Goal: Transaction & Acquisition: Download file/media

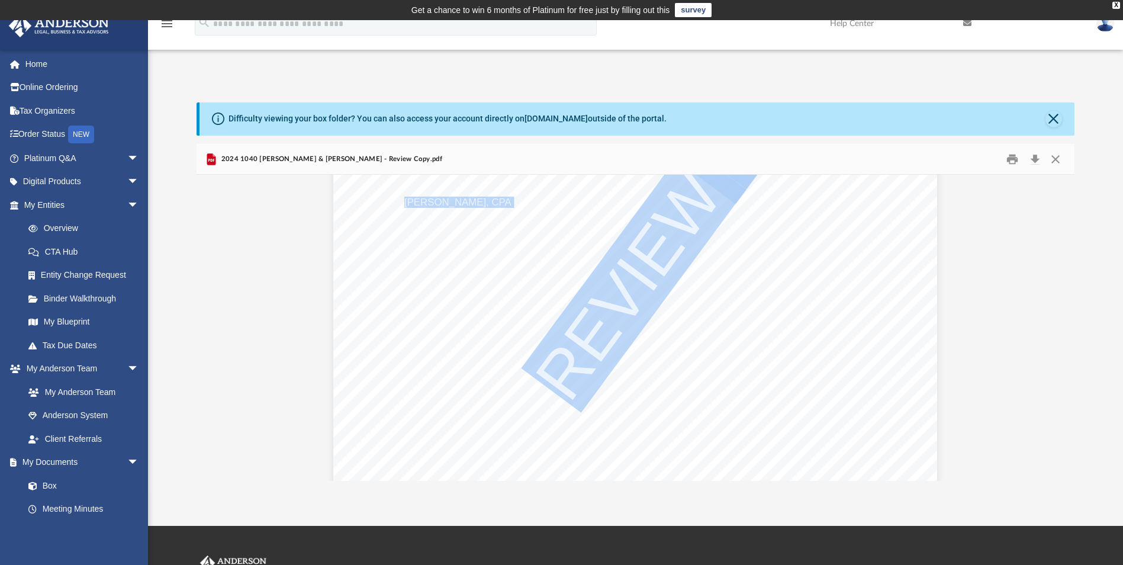
scroll to position [1024, 0]
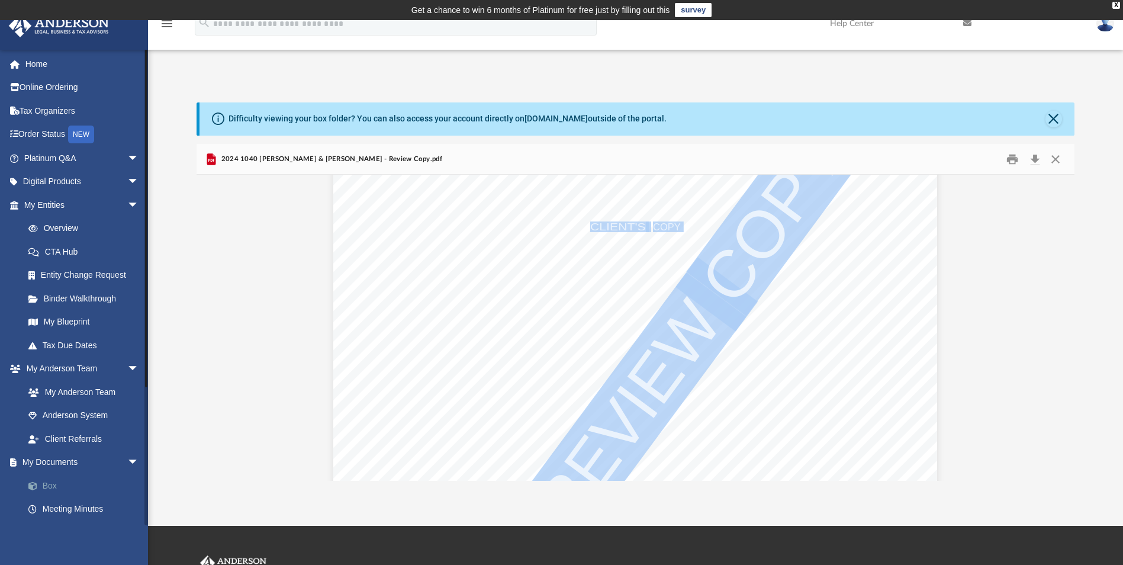
click at [55, 486] on link "Box" at bounding box center [87, 486] width 140 height 24
click at [41, 486] on span at bounding box center [39, 486] width 8 height 8
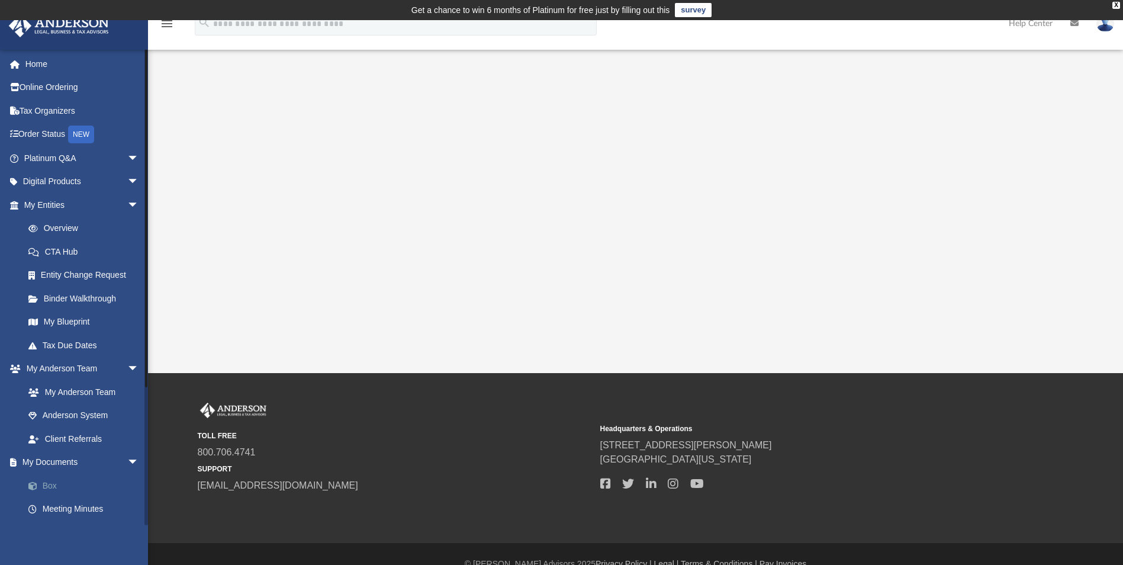
click at [41, 484] on span at bounding box center [39, 486] width 8 height 8
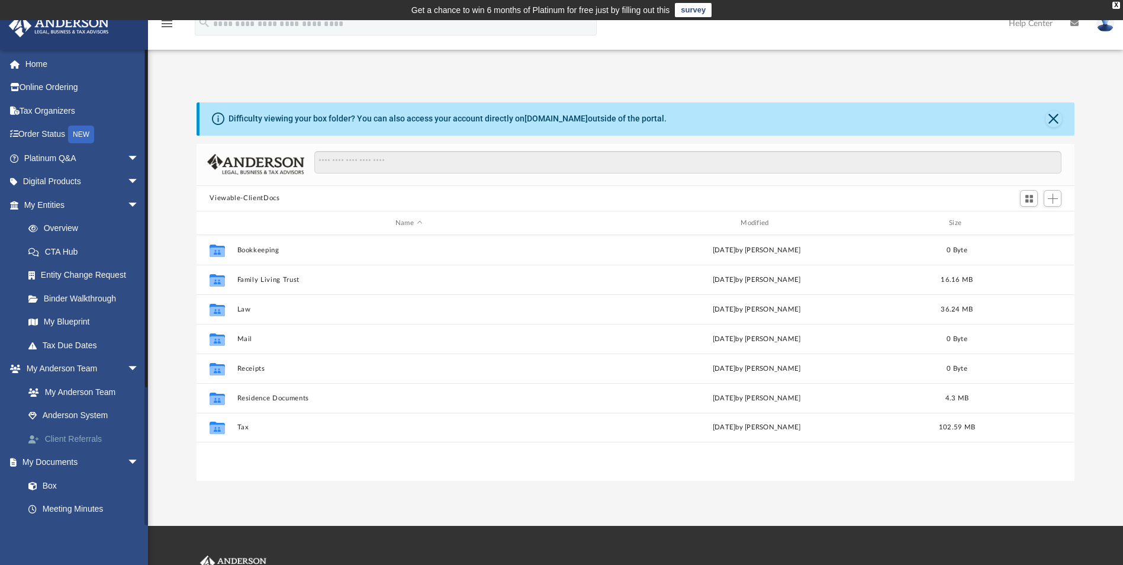
scroll to position [261, 869]
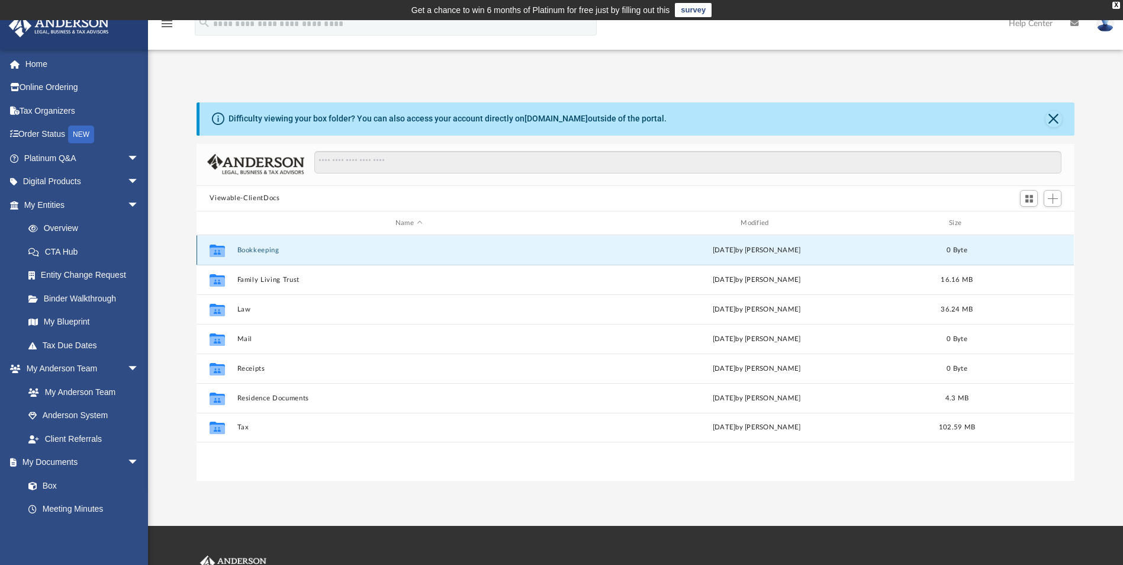
click at [262, 251] on button "Bookkeeping" at bounding box center [408, 250] width 343 height 8
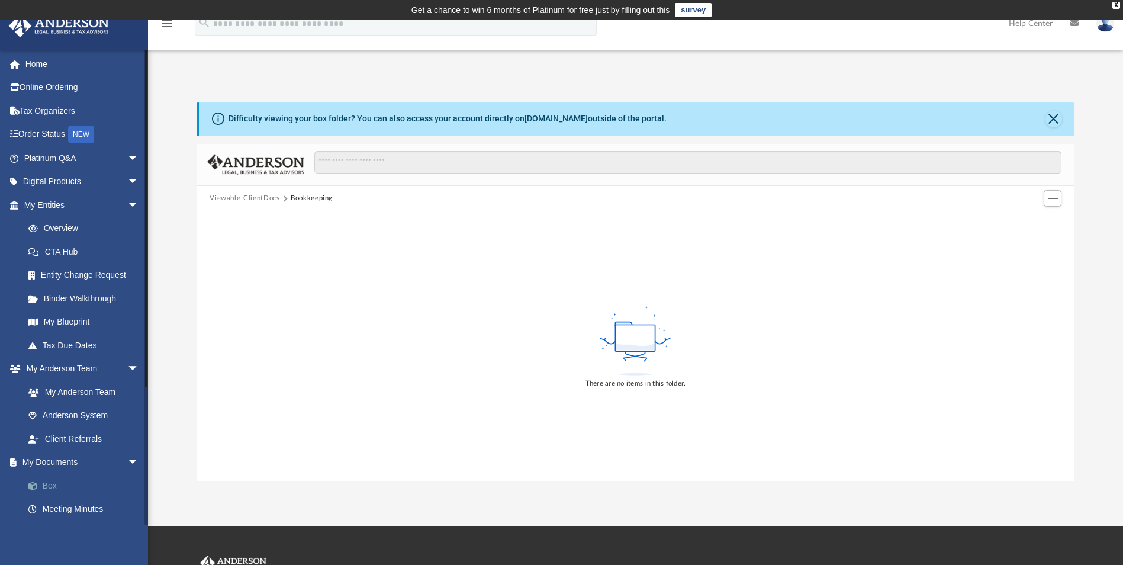
click at [52, 486] on link "Box" at bounding box center [87, 486] width 140 height 24
click at [41, 483] on span at bounding box center [39, 486] width 8 height 8
click at [40, 482] on span at bounding box center [39, 486] width 8 height 8
click at [39, 481] on link "Box" at bounding box center [87, 486] width 140 height 24
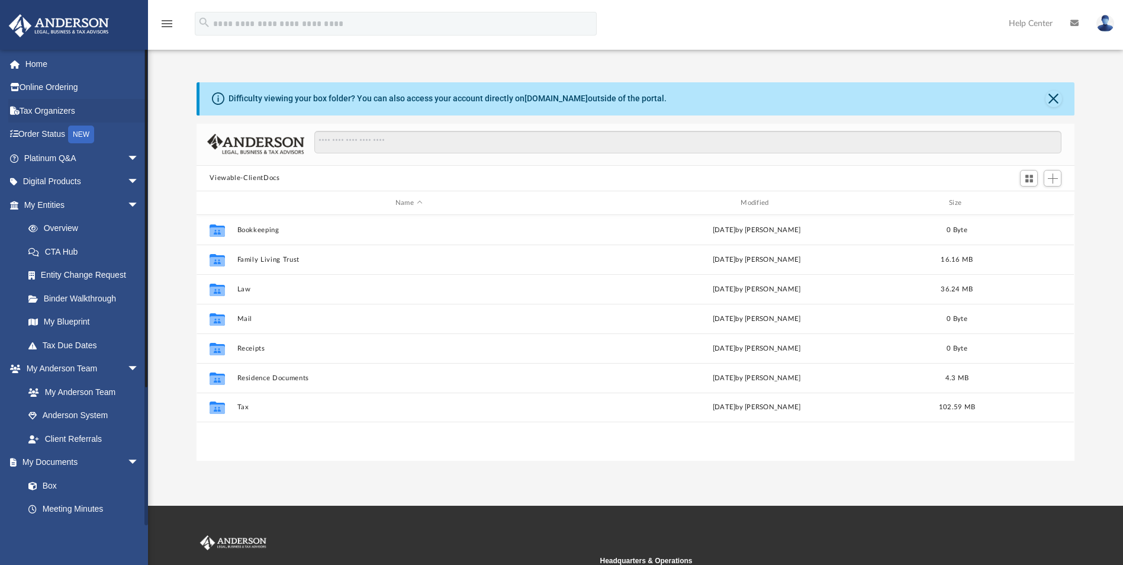
scroll to position [261, 869]
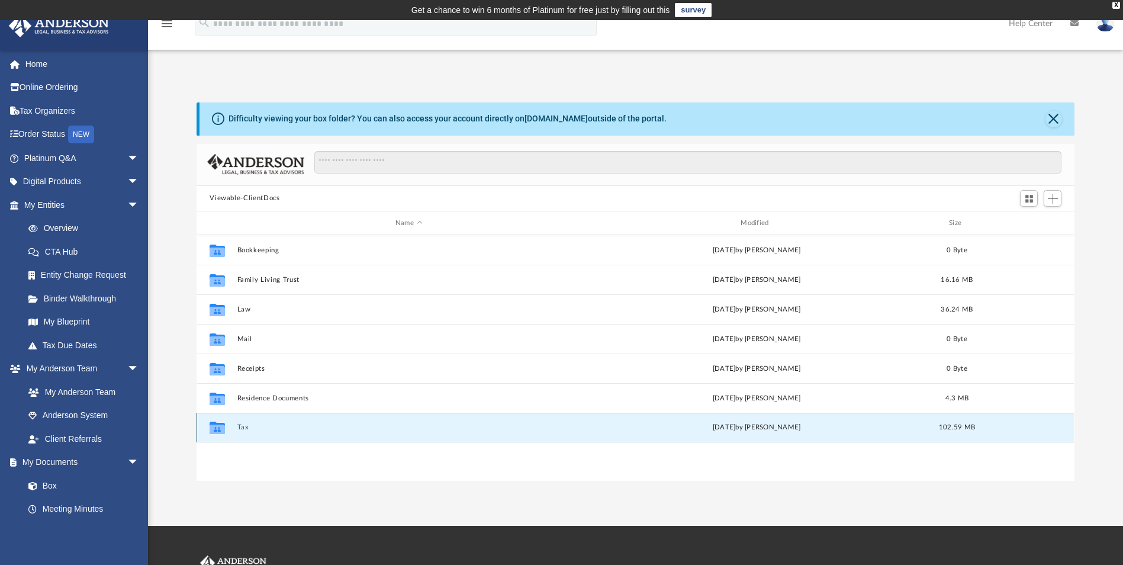
click at [244, 429] on button "Tax" at bounding box center [408, 428] width 343 height 8
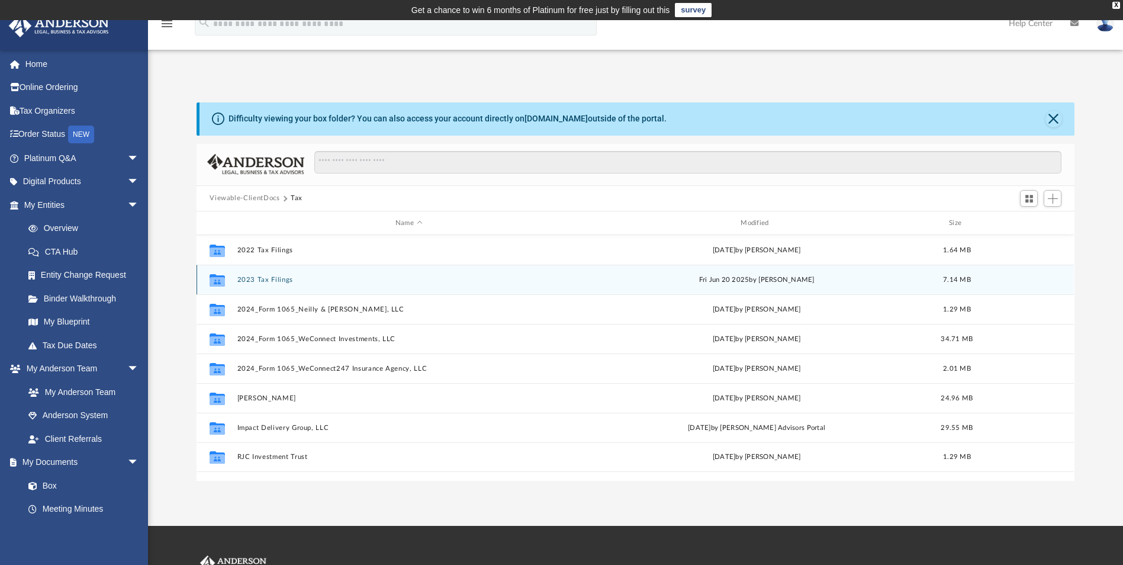
click at [272, 279] on button "2023 Tax Filings" at bounding box center [408, 280] width 343 height 8
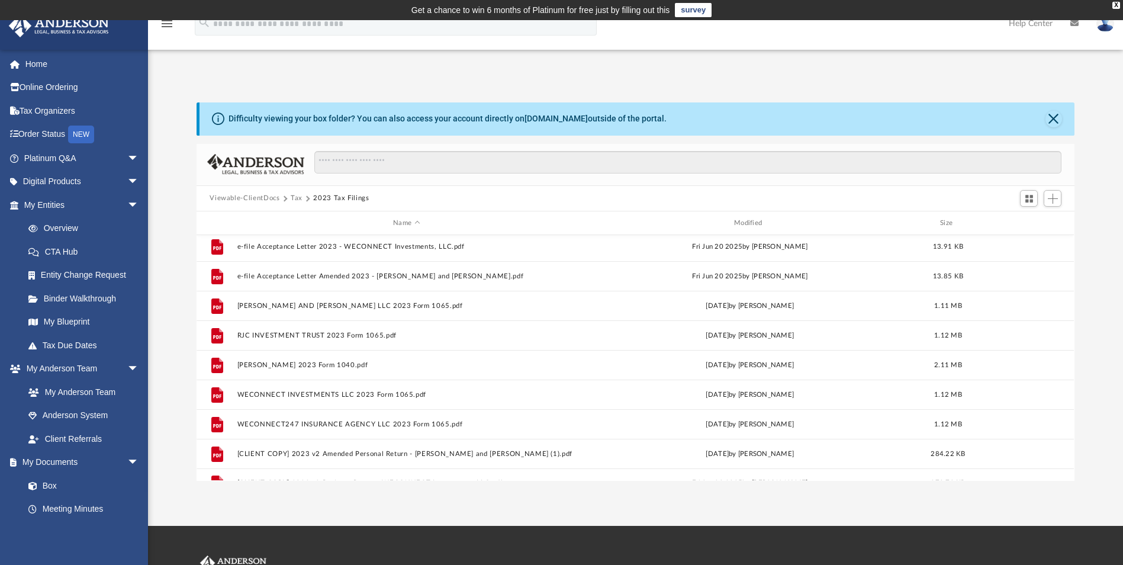
scroll to position [0, 0]
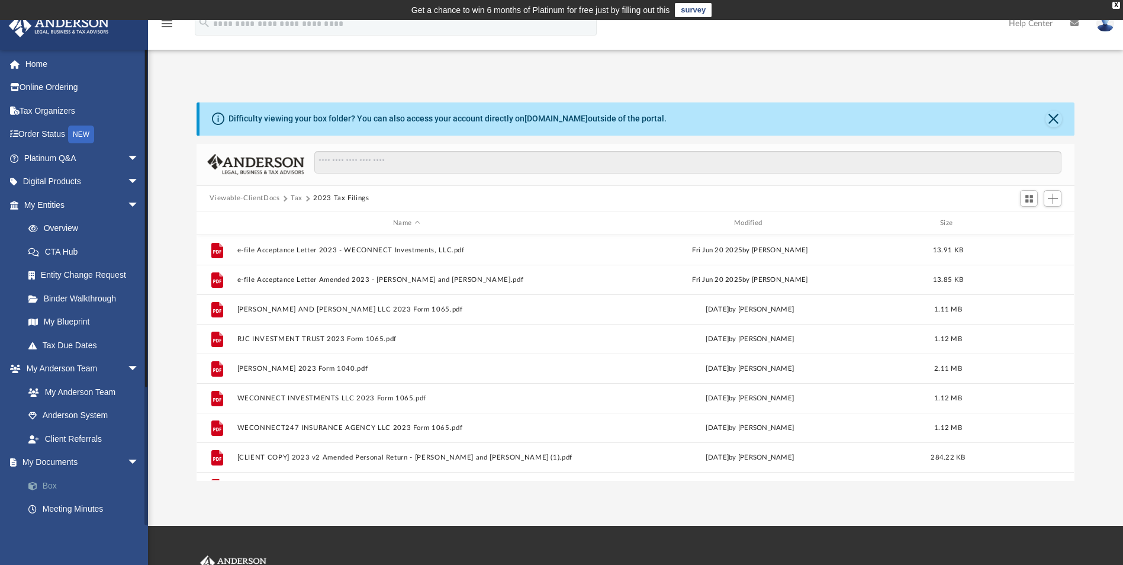
click at [49, 484] on link "Box" at bounding box center [87, 486] width 140 height 24
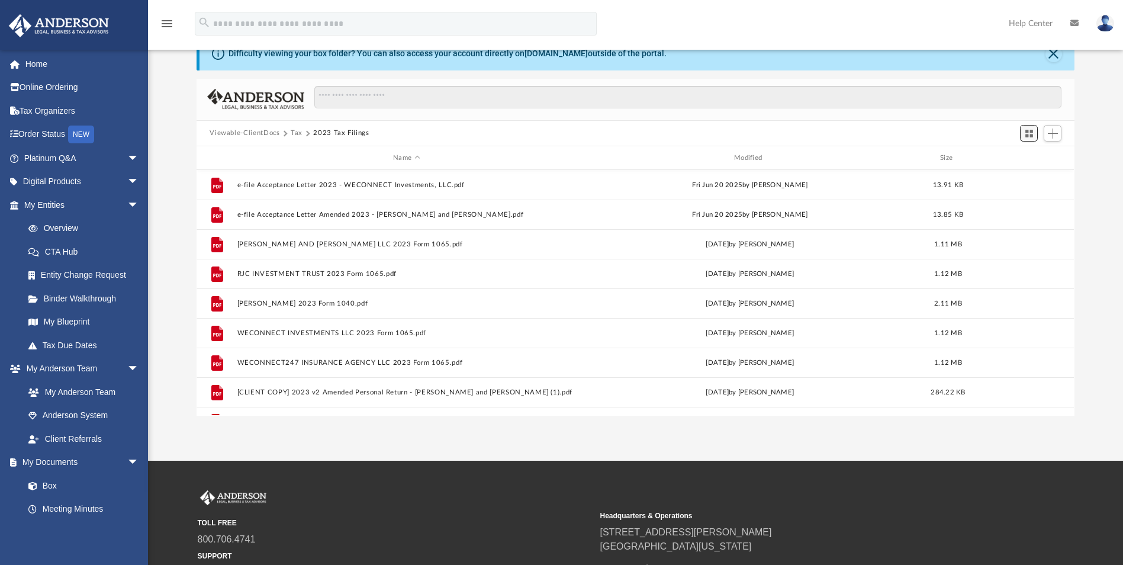
click at [1027, 131] on span "Switch to Grid View" at bounding box center [1030, 134] width 10 height 10
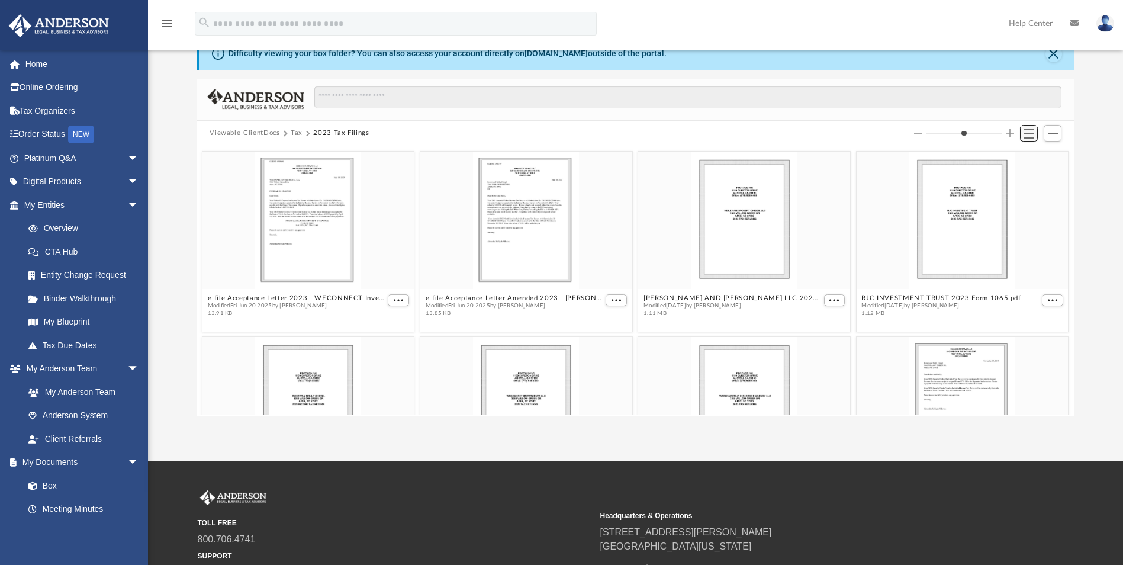
scroll to position [261, 869]
click at [296, 132] on button "Tax" at bounding box center [297, 133] width 12 height 11
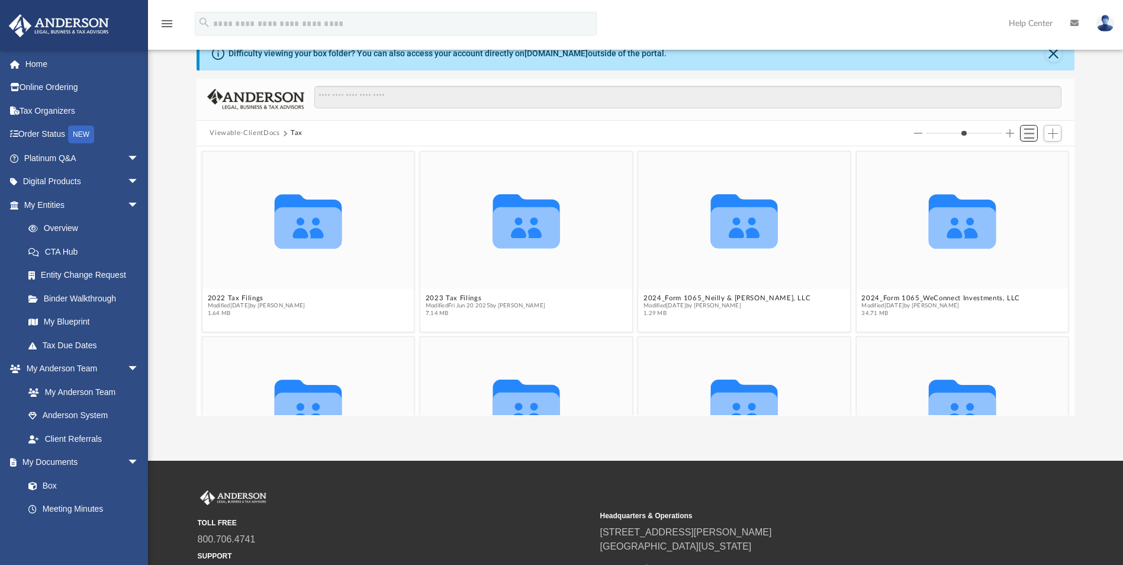
click at [1025, 133] on span "Switch to List View" at bounding box center [1030, 134] width 10 height 10
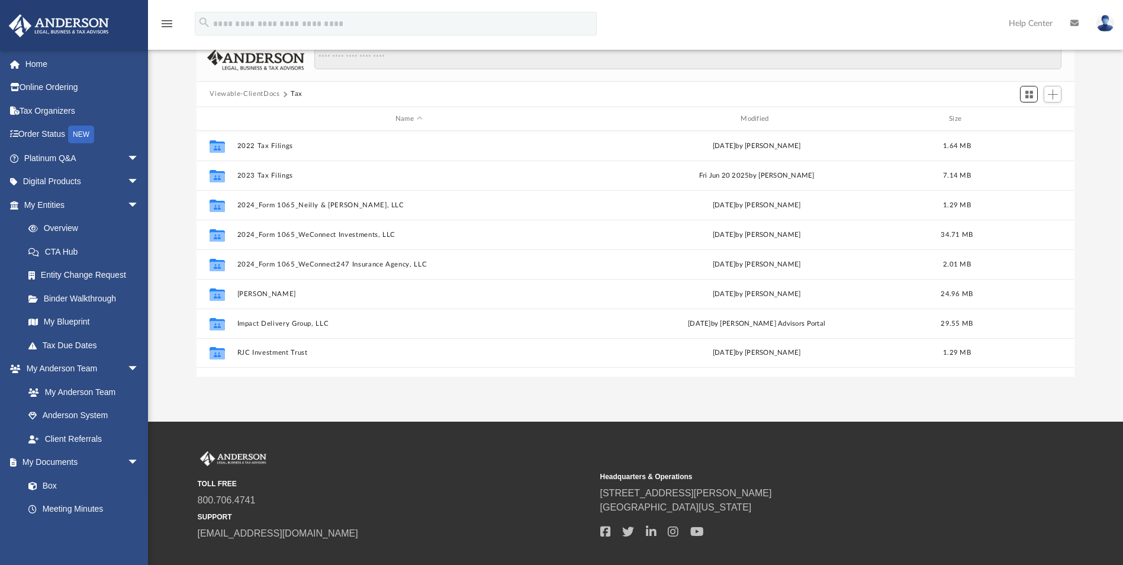
scroll to position [94, 0]
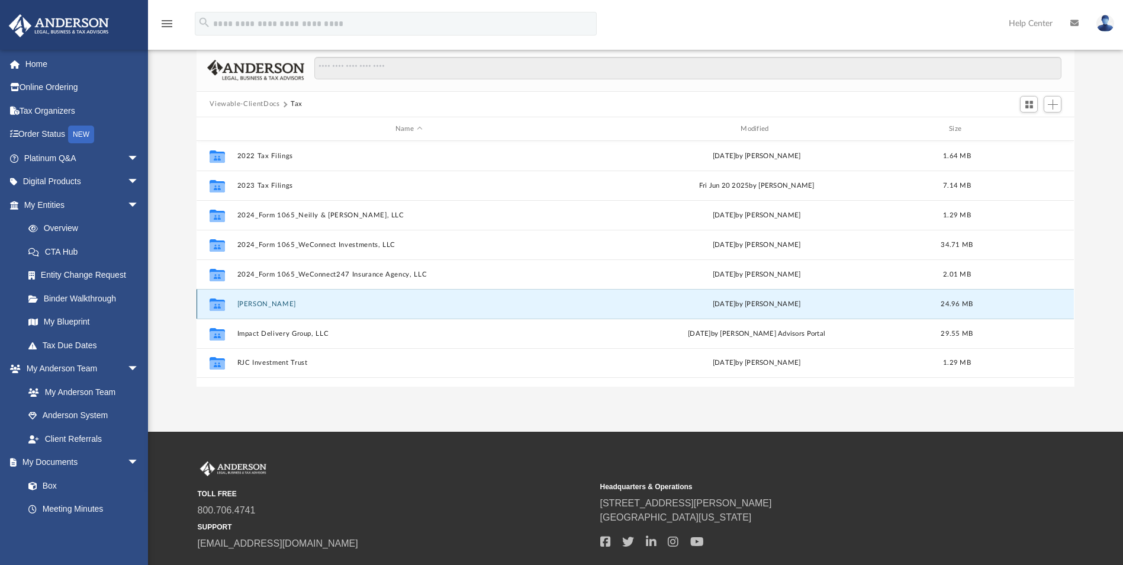
click at [269, 304] on button "[PERSON_NAME]" at bounding box center [408, 304] width 343 height 8
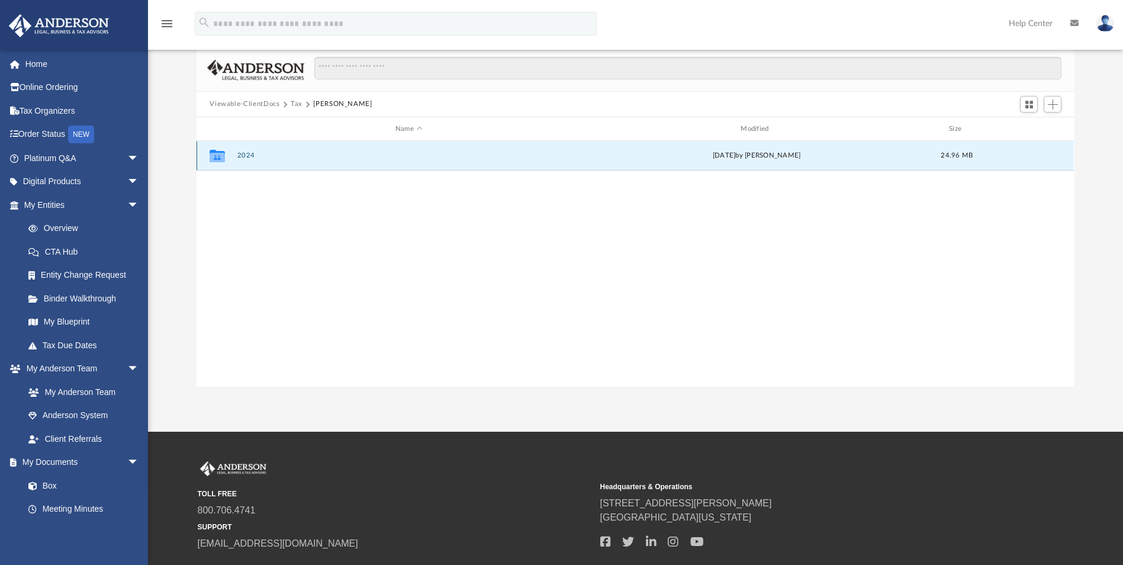
click at [248, 156] on button "2024" at bounding box center [408, 156] width 343 height 8
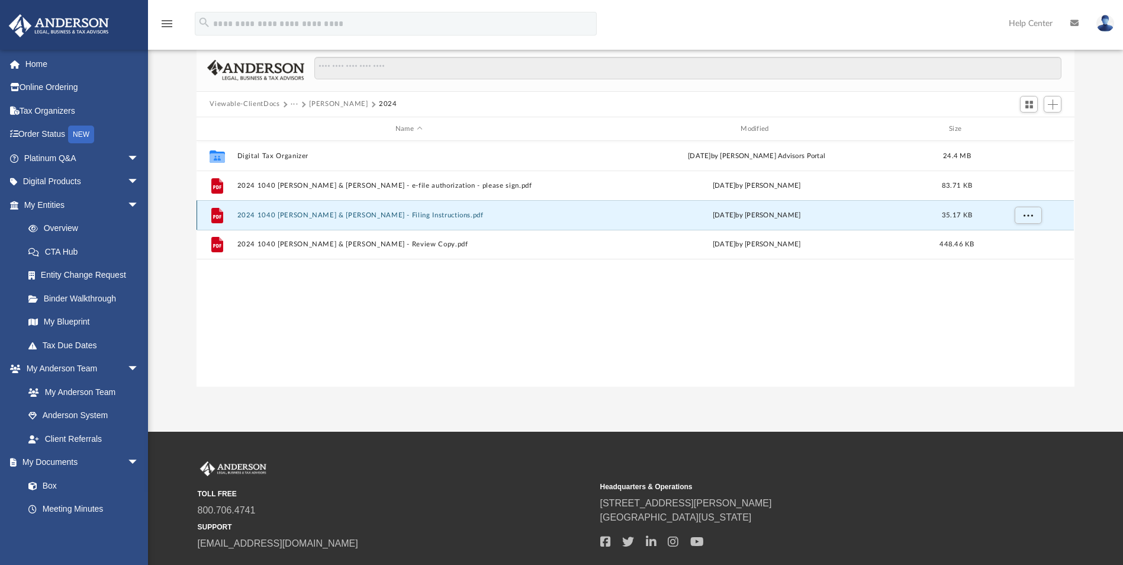
click at [367, 216] on button "2024 1040 [PERSON_NAME] & [PERSON_NAME] - Filing Instructions.pdf" at bounding box center [408, 215] width 343 height 8
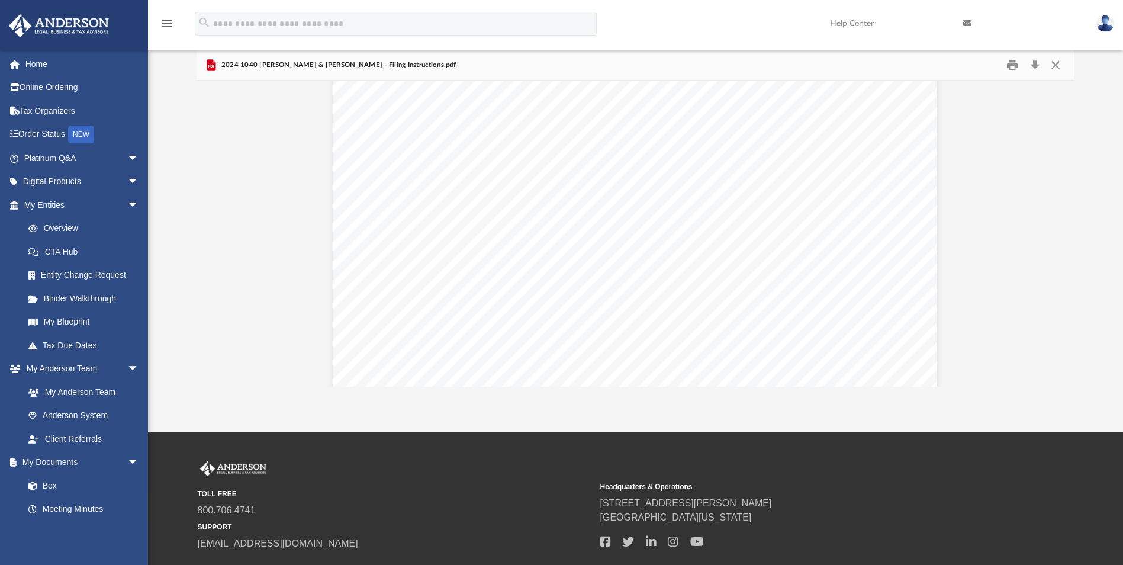
scroll to position [0, 0]
click at [213, 233] on button "Preview" at bounding box center [210, 233] width 26 height 33
click at [55, 481] on link "Box" at bounding box center [87, 486] width 140 height 24
click at [54, 484] on link "Box" at bounding box center [87, 486] width 140 height 24
click at [244, 203] on div "(Rev. January 2021) 419995 04-01-24 Social security number Spouse's social secu…" at bounding box center [636, 481] width 878 height 800
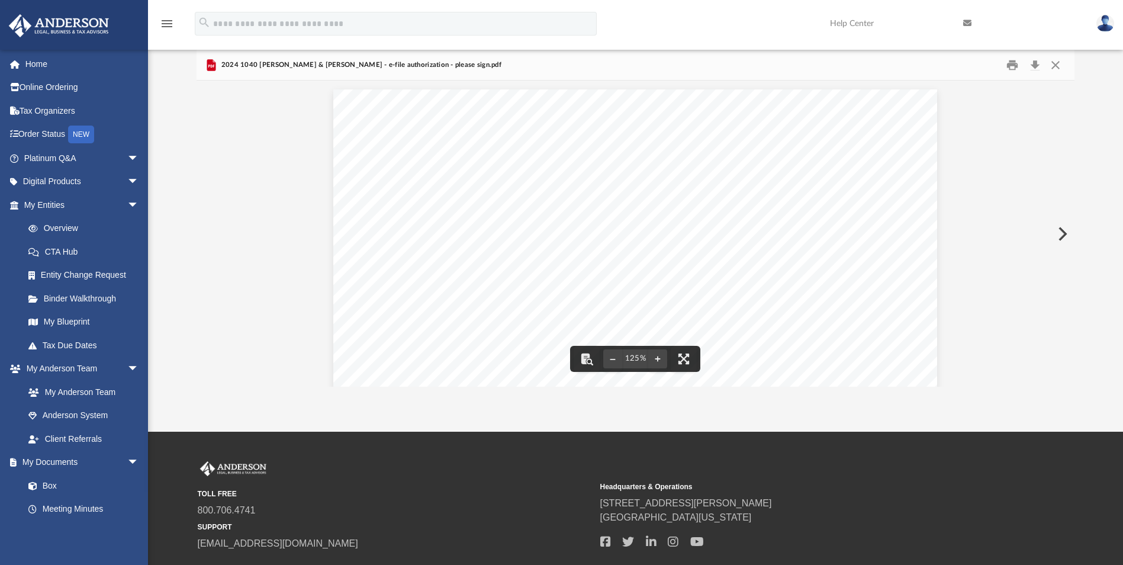
click at [163, 25] on icon "menu" at bounding box center [167, 24] width 14 height 14
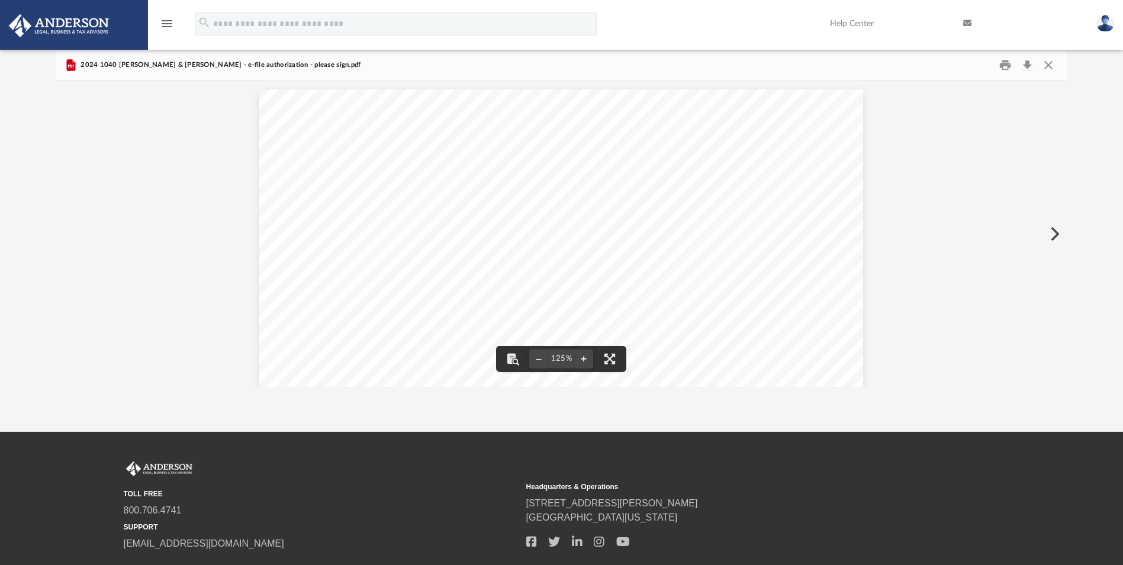
scroll to position [261, 1003]
click at [1051, 67] on button "Close" at bounding box center [1048, 65] width 21 height 18
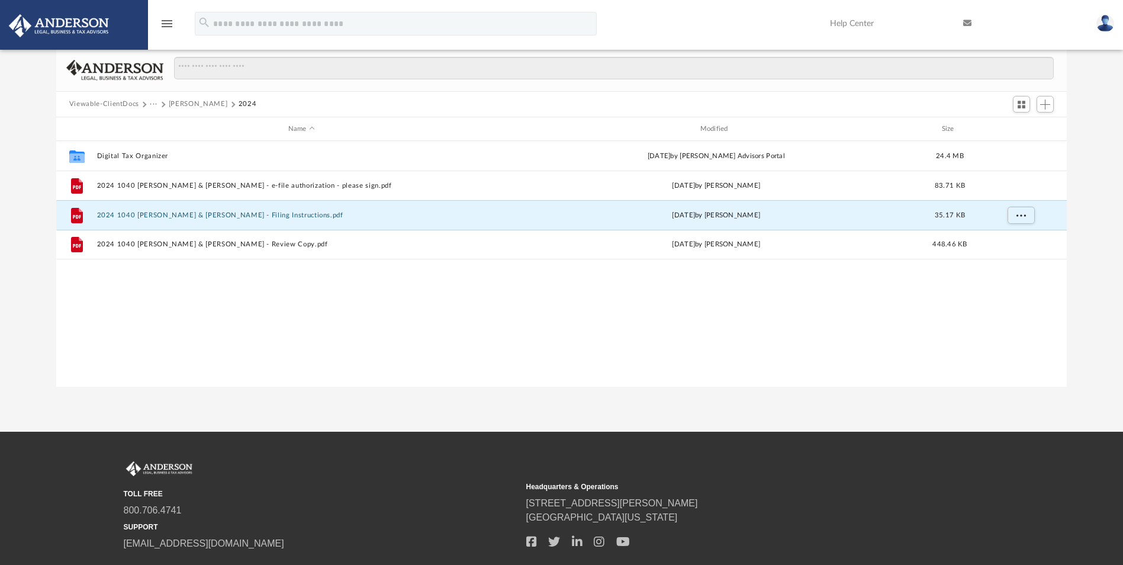
click at [107, 104] on button "Viewable-ClientDocs" at bounding box center [104, 104] width 70 height 11
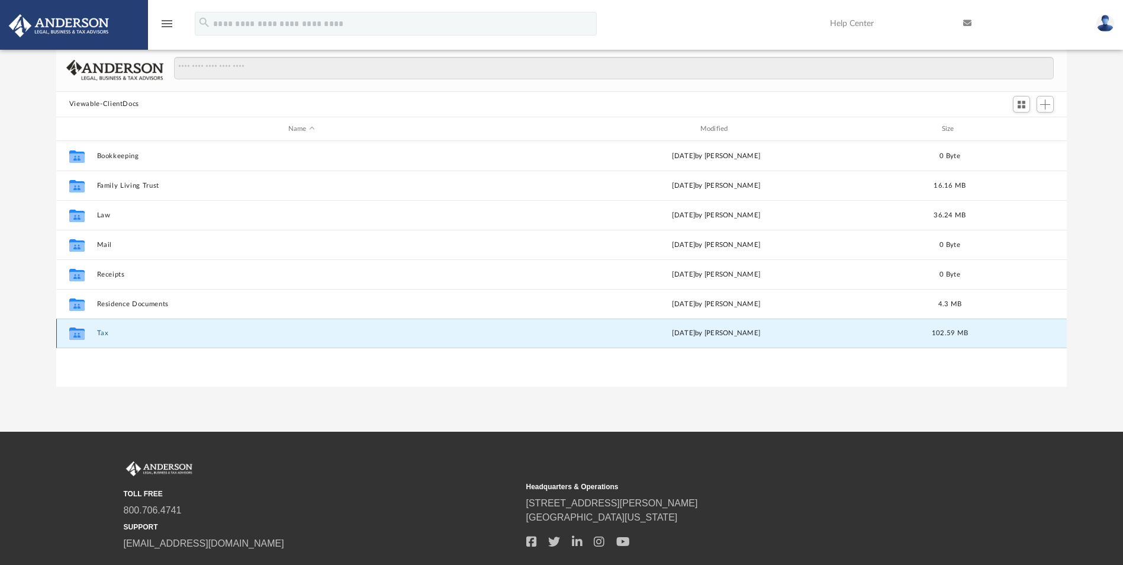
click at [102, 332] on button "Tax" at bounding box center [302, 334] width 410 height 8
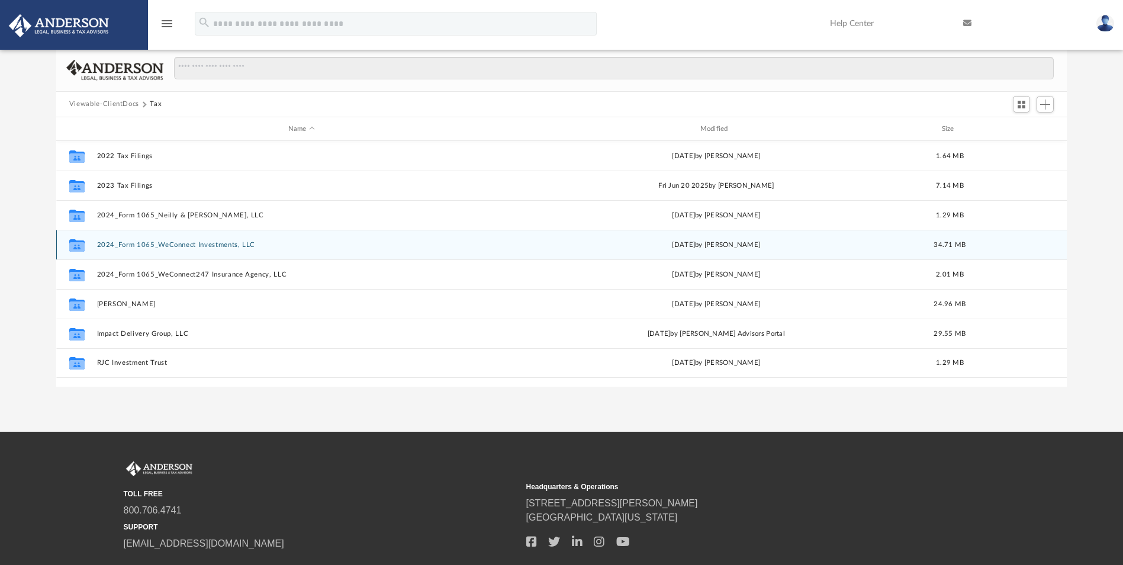
click at [175, 245] on button "2024_Form 1065_WeConnect Investments, LLC" at bounding box center [302, 245] width 410 height 8
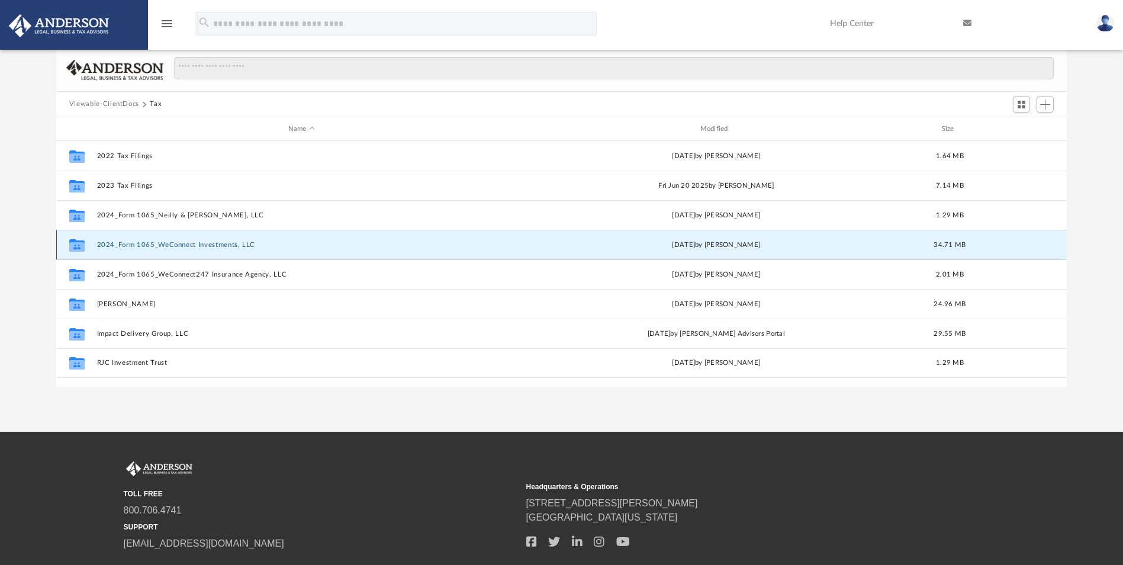
click at [176, 245] on button "2024_Form 1065_WeConnect Investments, LLC" at bounding box center [302, 245] width 410 height 8
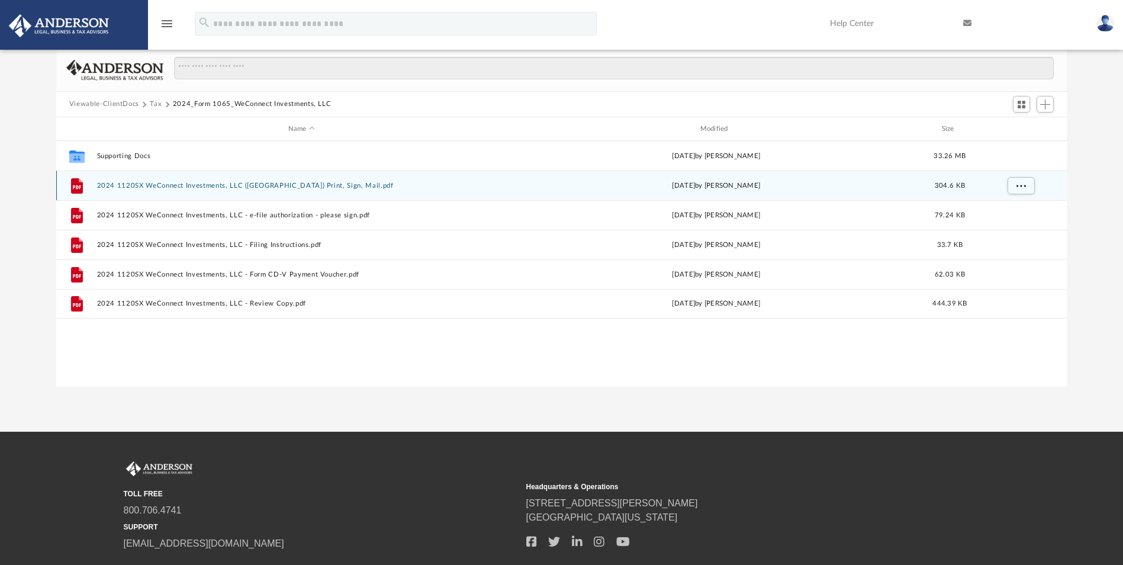
click at [268, 187] on button "2024 1120SX WeConnect Investments, LLC (NC) Print, Sign, Mail.pdf" at bounding box center [302, 186] width 410 height 8
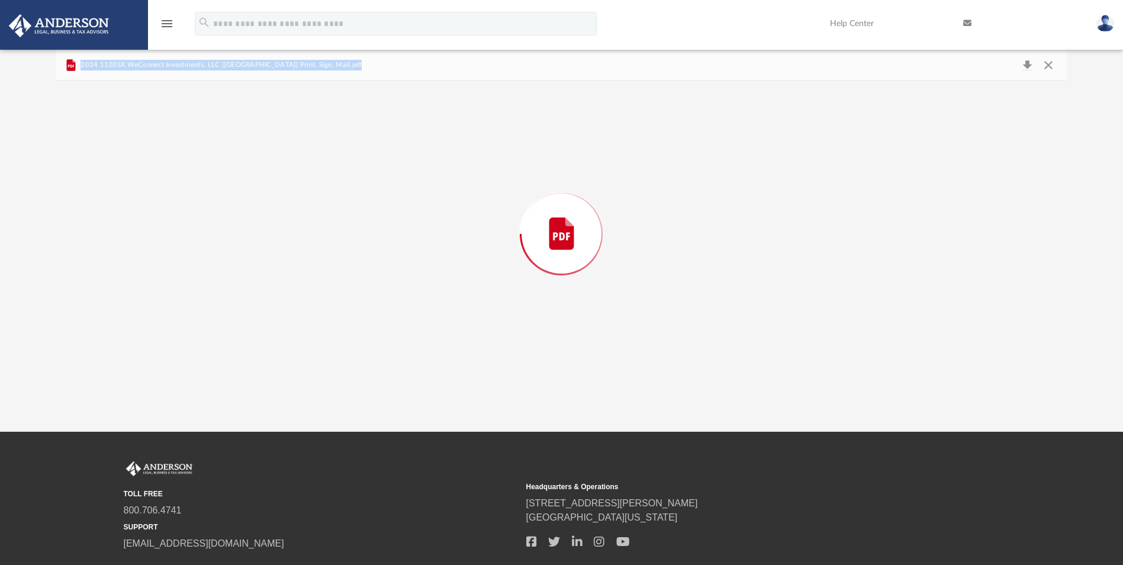
click at [268, 187] on div "Preview" at bounding box center [561, 234] width 1011 height 306
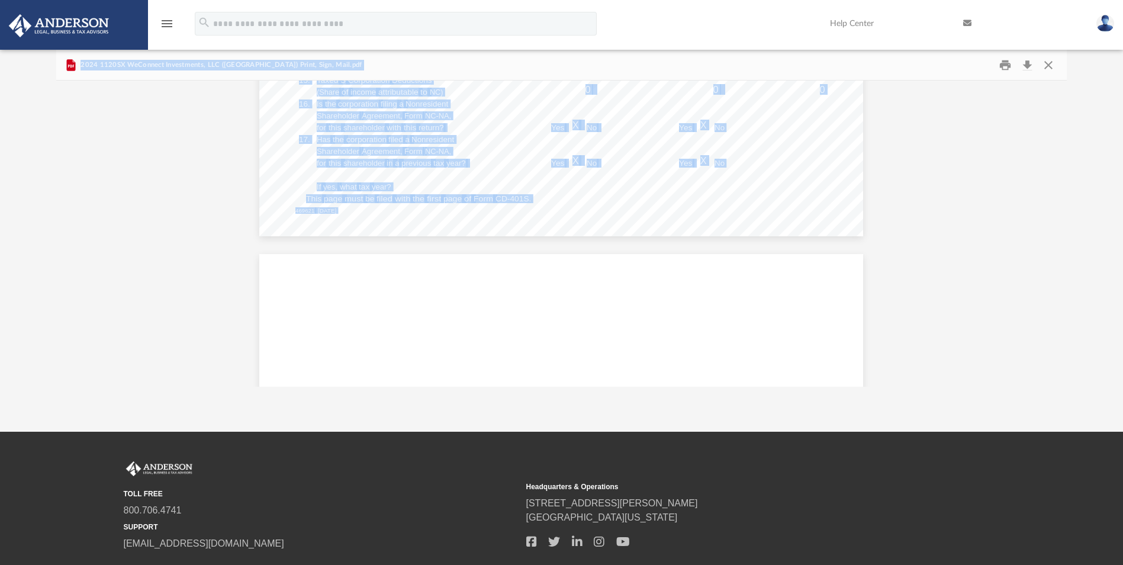
scroll to position [0, 0]
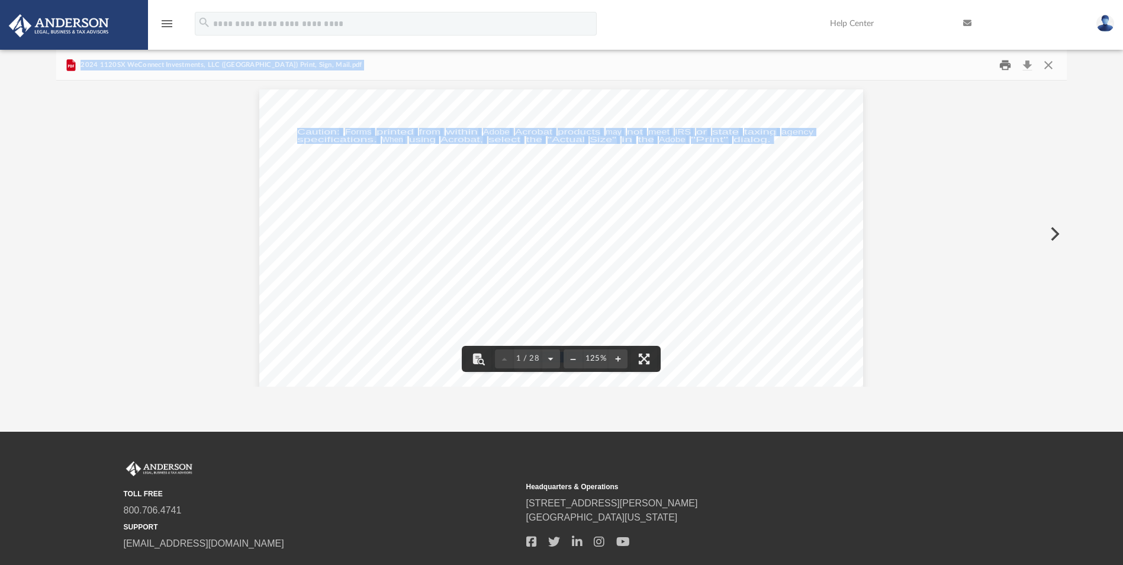
click at [1006, 64] on button "Print" at bounding box center [1006, 65] width 24 height 18
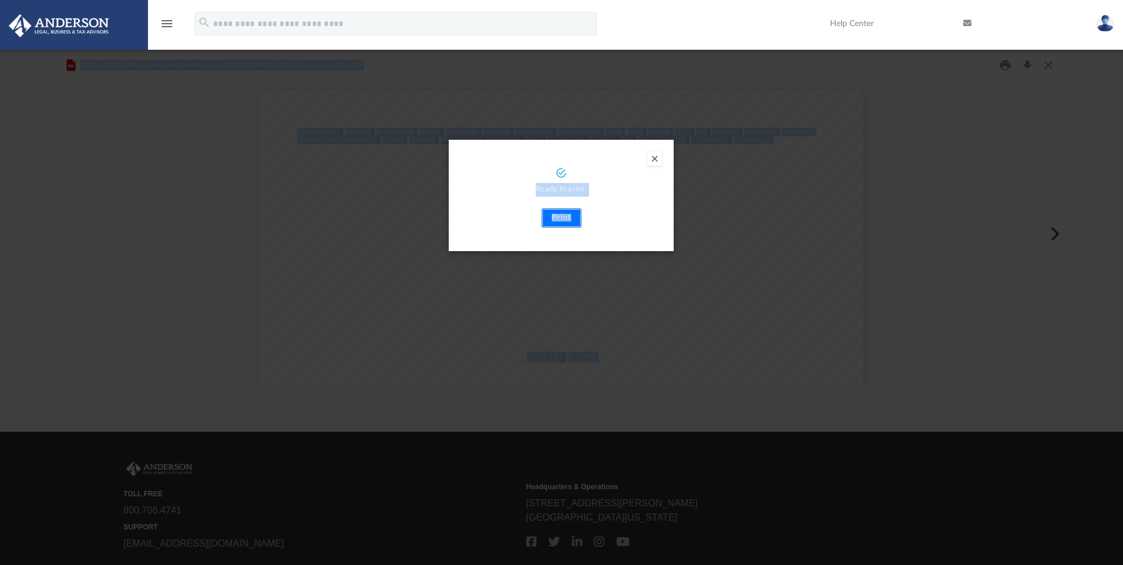
click at [562, 217] on button "Print" at bounding box center [562, 217] width 40 height 19
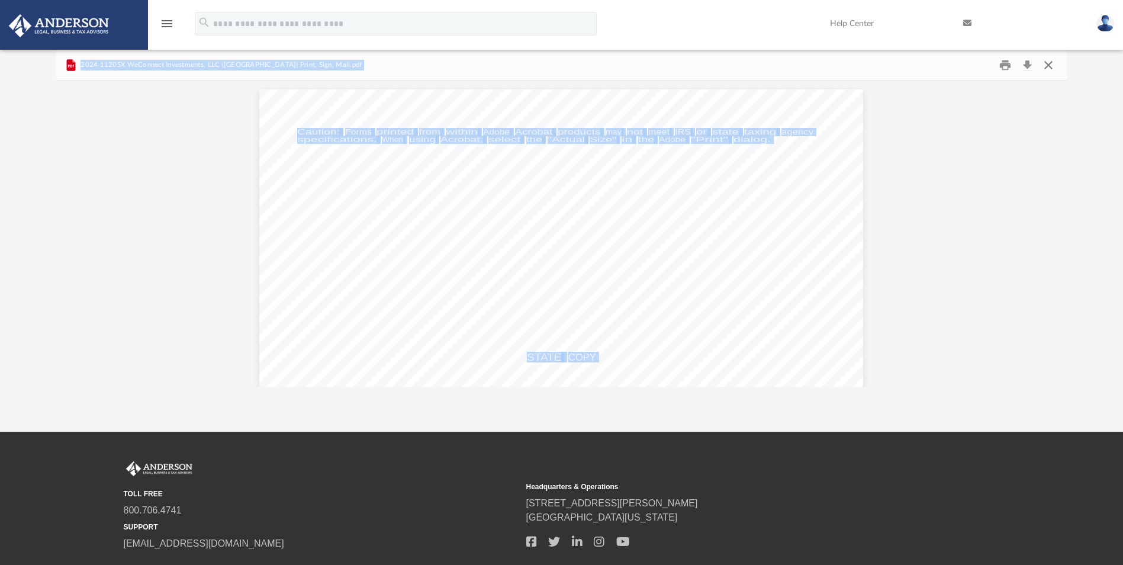
click at [1051, 65] on button "Close" at bounding box center [1048, 65] width 21 height 18
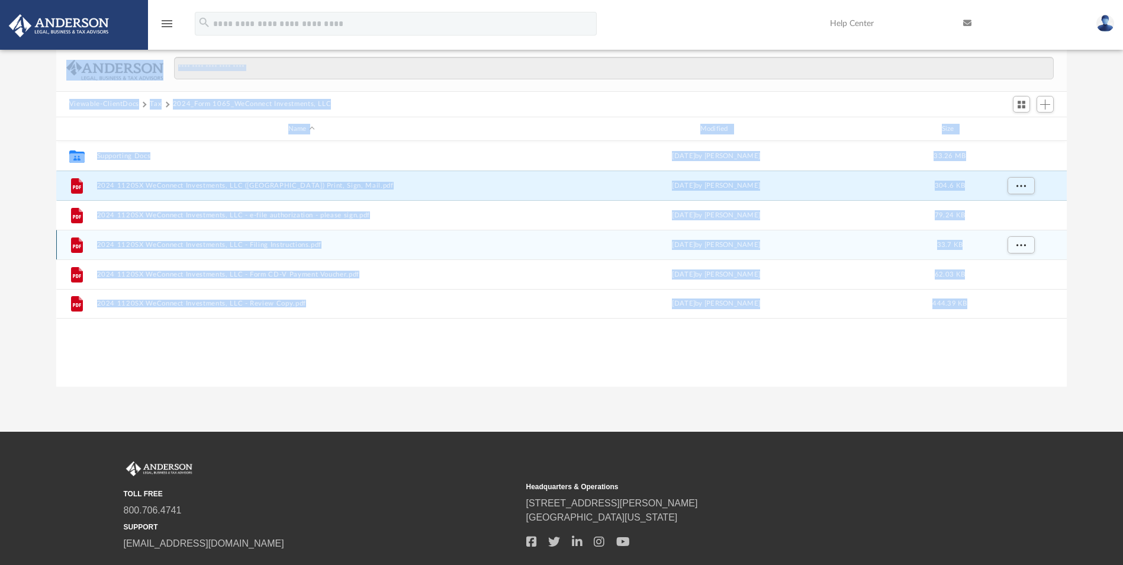
click at [217, 245] on button "2024 1120SX WeConnect Investments, LLC - Filing Instructions.pdf" at bounding box center [302, 245] width 410 height 8
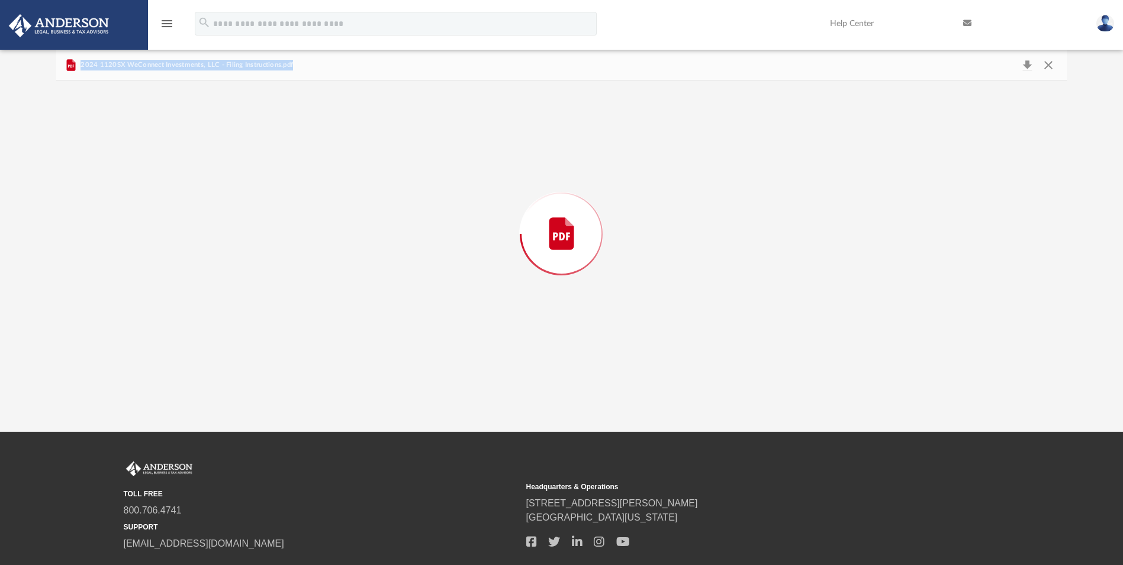
click at [217, 245] on div "Preview" at bounding box center [561, 234] width 1011 height 306
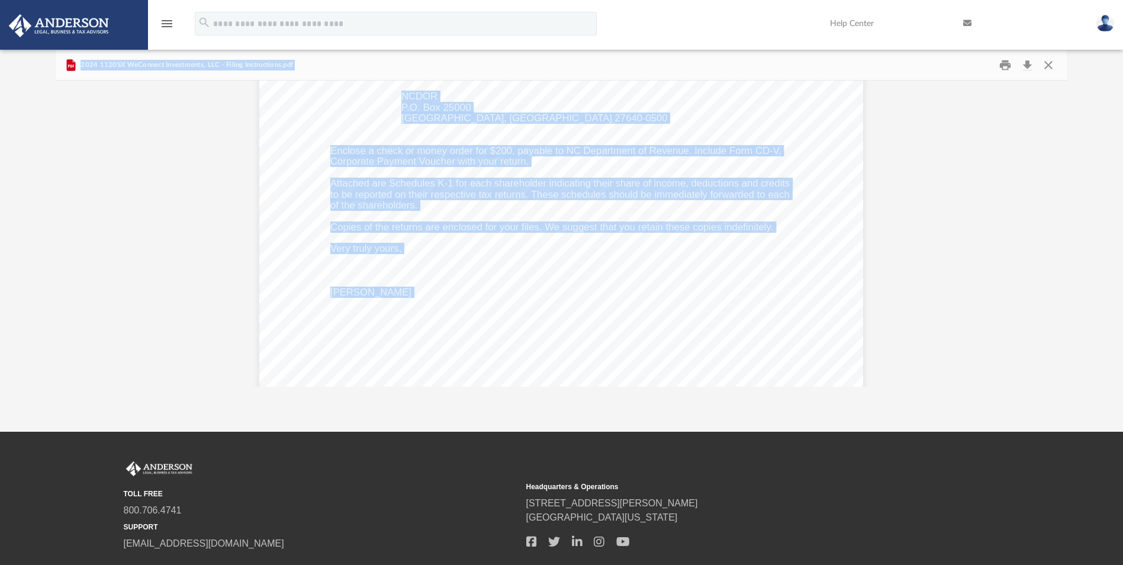
scroll to position [359, 0]
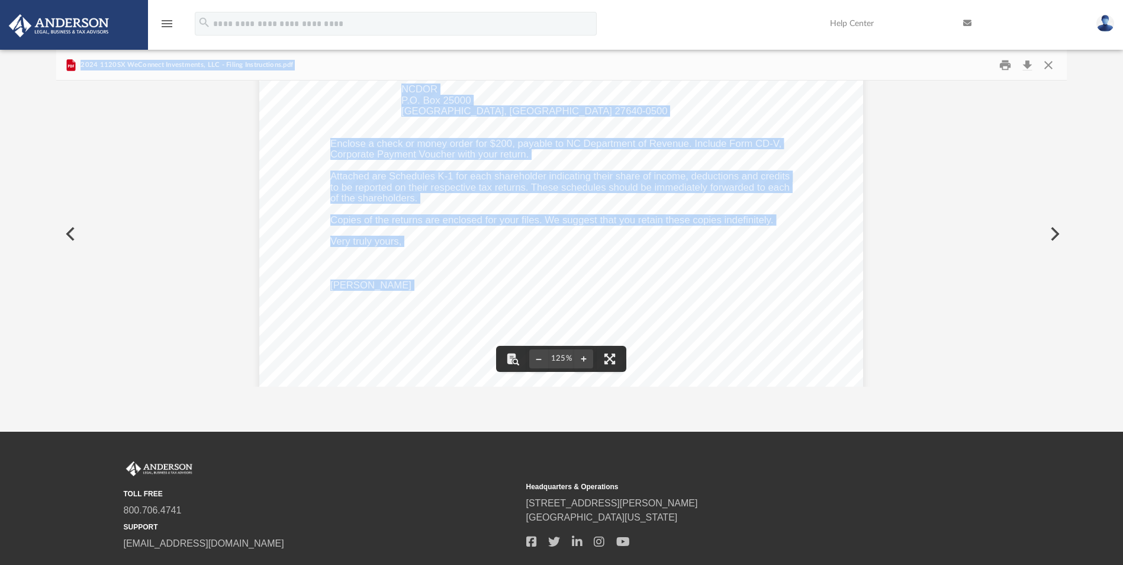
click at [477, 249] on div "September 5, 2025 WeConnect Investments, LLC 3388 Willow Green Drive Apex, NC 2…" at bounding box center [561, 121] width 604 height 782
click at [478, 250] on div "September 5, 2025 WeConnect Investments, LLC 3388 Willow Green Drive Apex, NC 2…" at bounding box center [561, 121] width 604 height 782
click at [184, 127] on div "September 5, 2025 WeConnect Investments, LLC 3388 Willow Green Drive Apex, NC 2…" at bounding box center [561, 121] width 1011 height 800
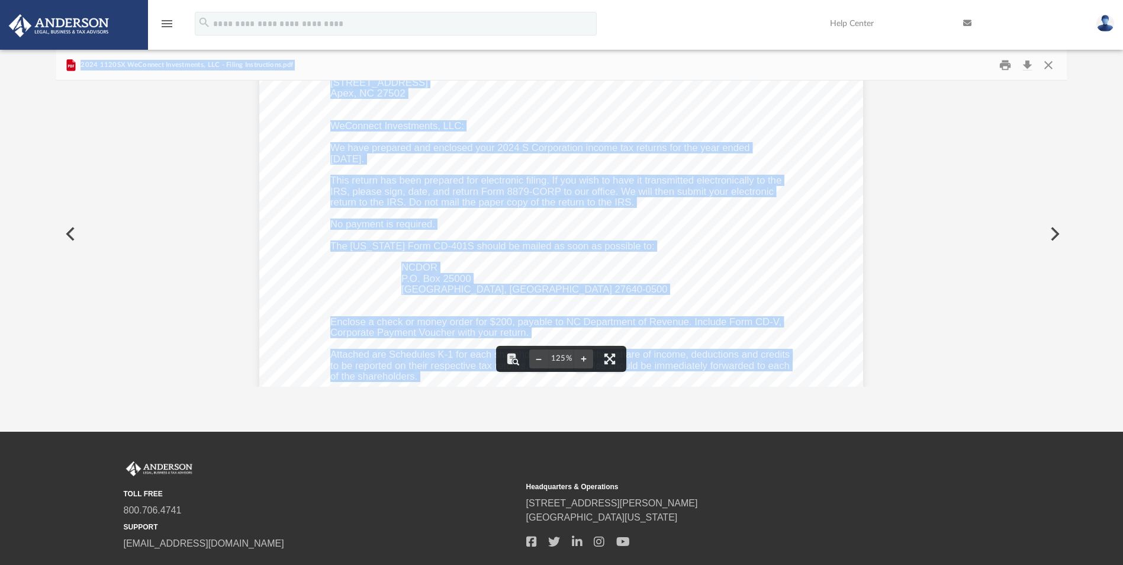
scroll to position [0, 0]
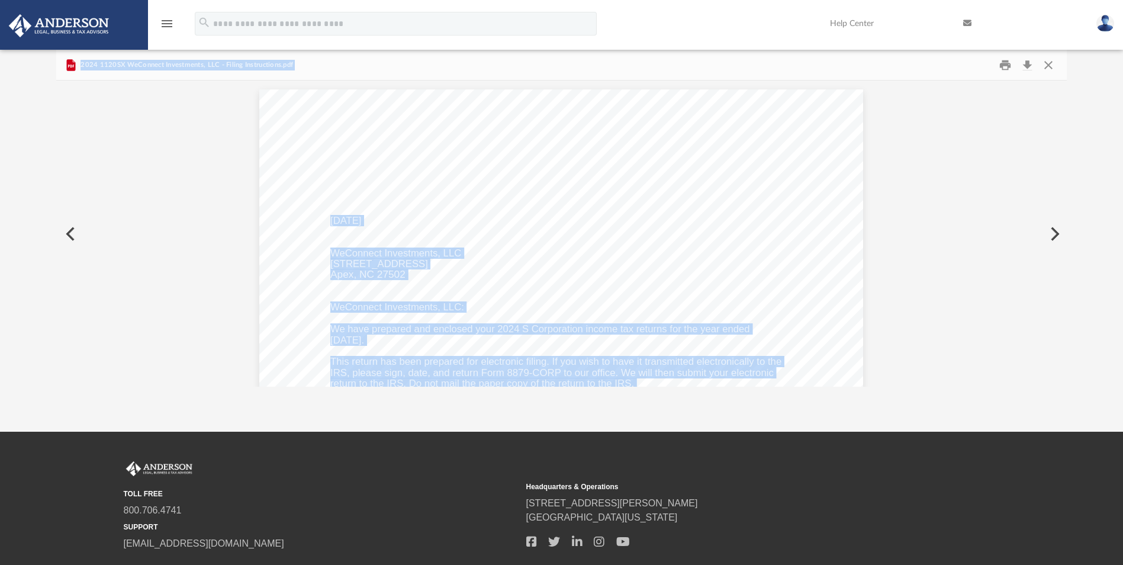
click at [69, 230] on button "Preview" at bounding box center [69, 233] width 26 height 33
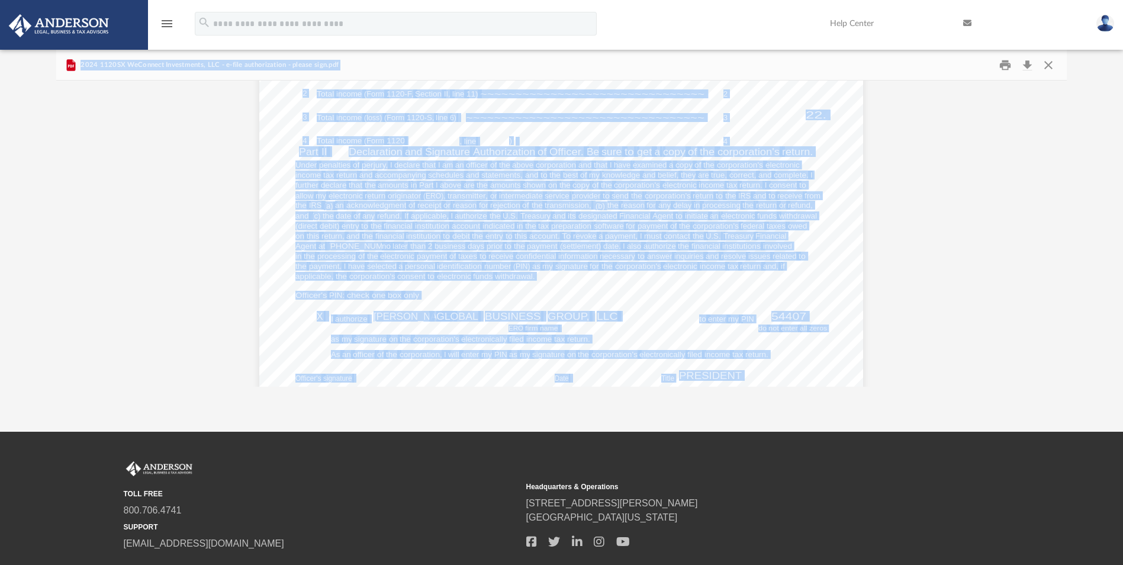
scroll to position [173, 0]
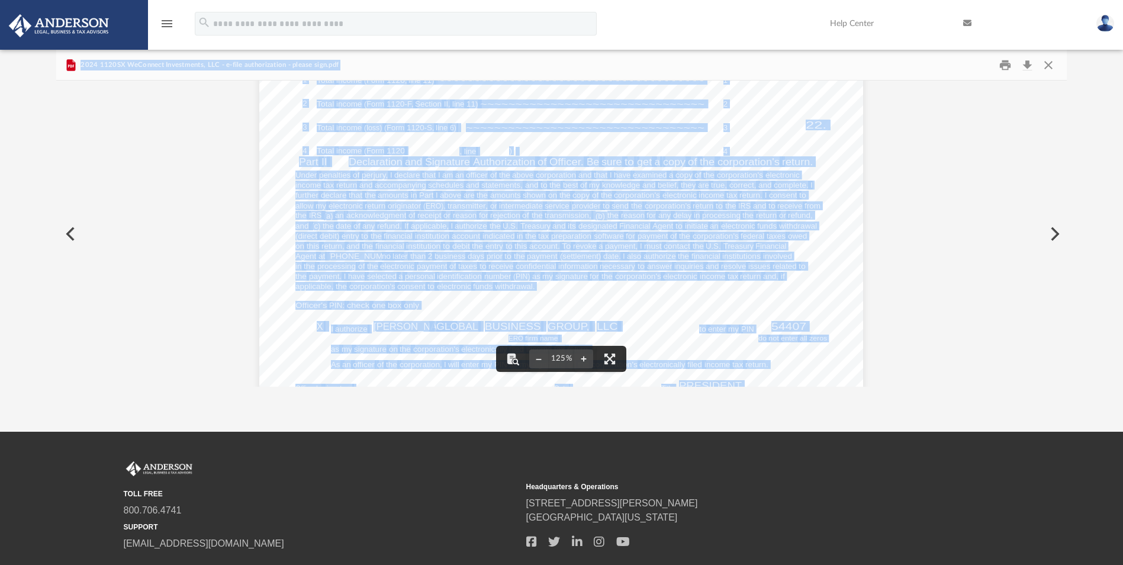
click at [695, 282] on div "For calendar year 2024, or tax year beginning , 2024, ending , 20 410211 12-23-…" at bounding box center [561, 307] width 604 height 782
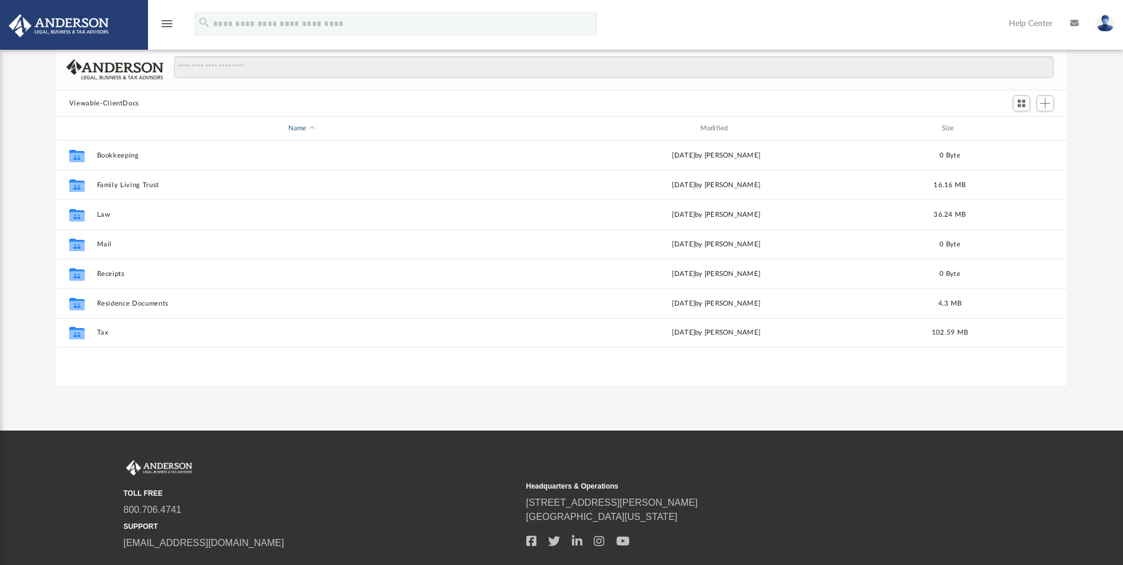
scroll to position [94, 0]
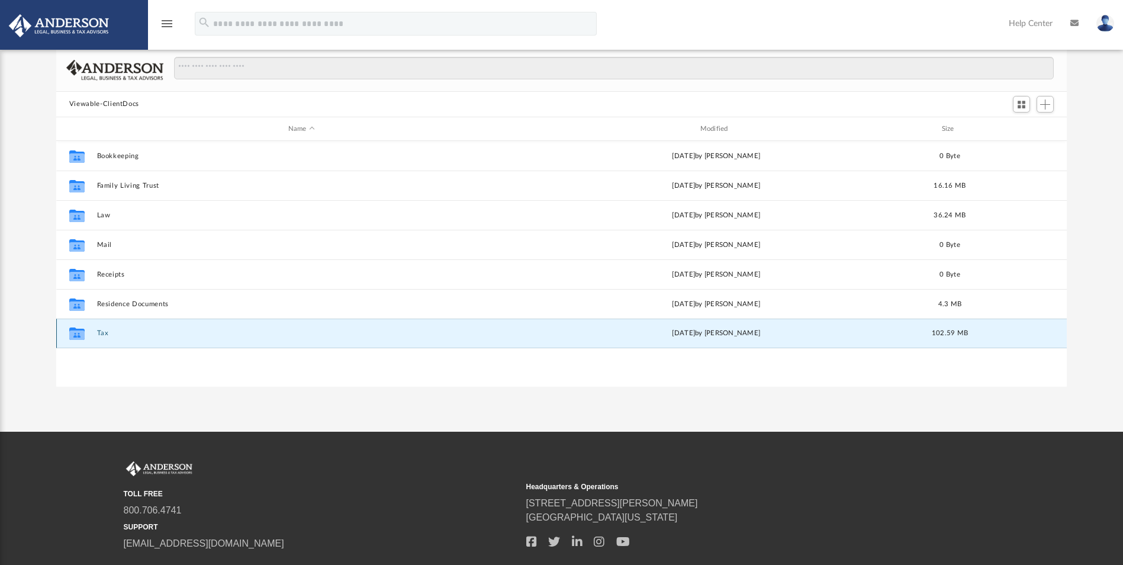
click at [104, 333] on button "Tax" at bounding box center [302, 334] width 410 height 8
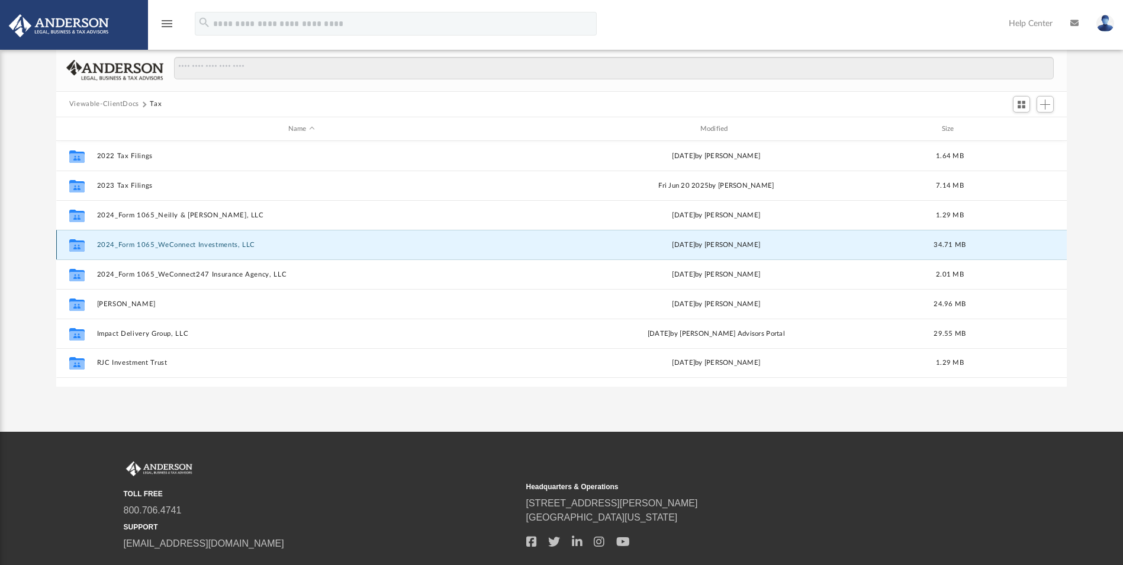
click at [105, 247] on button "2024_Form 1065_WeConnect Investments, LLC" at bounding box center [302, 245] width 410 height 8
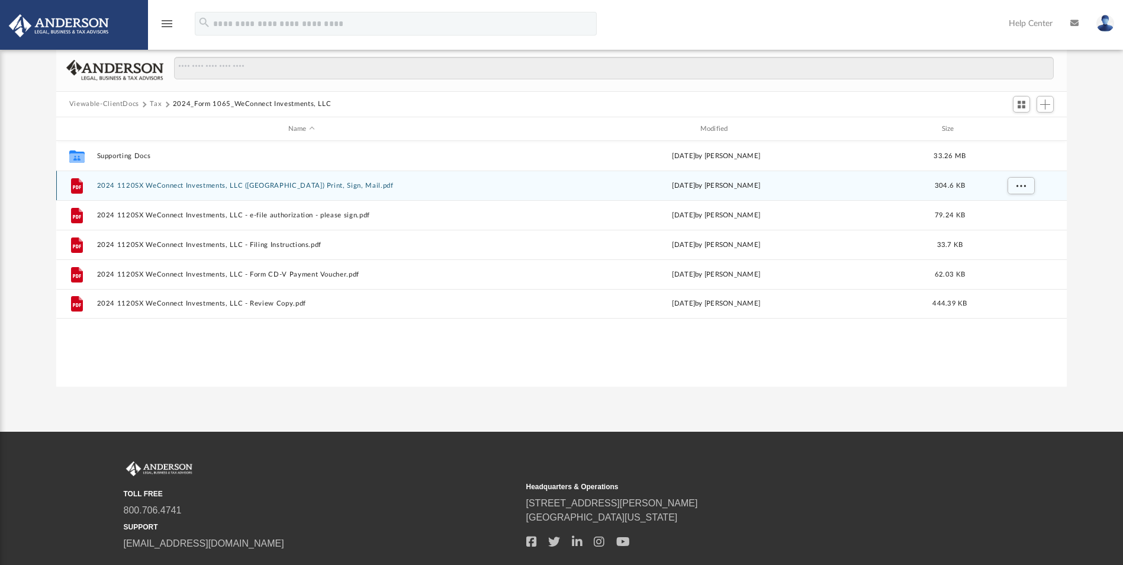
click at [238, 184] on button "2024 1120SX WeConnect Investments, LLC (NC) Print, Sign, Mail.pdf" at bounding box center [302, 186] width 410 height 8
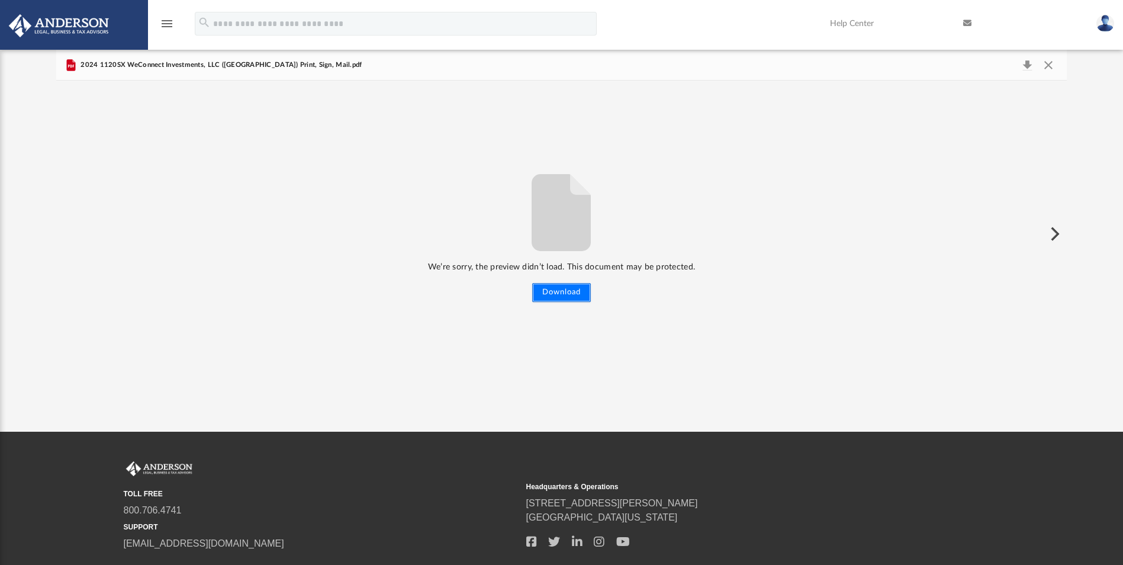
click at [563, 293] on button "Download" at bounding box center [561, 292] width 59 height 19
